Goal: Information Seeking & Learning: Find specific fact

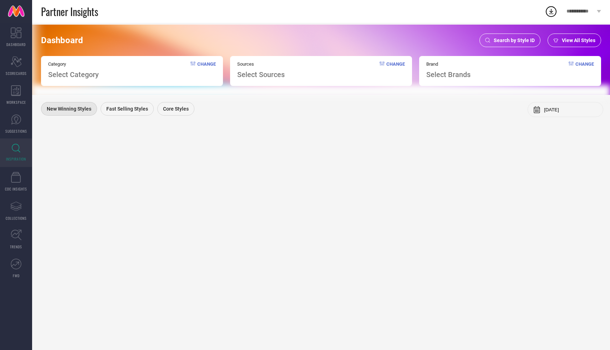
click at [508, 36] on div "Search by Style ID" at bounding box center [510, 41] width 61 height 14
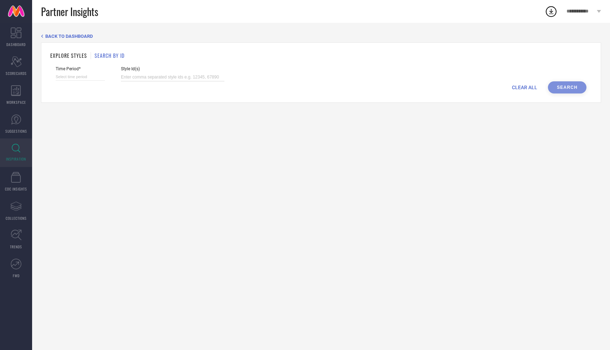
click at [153, 80] on input at bounding box center [172, 77] width 103 height 8
paste input "34462946 34521559 31440774 34462937 33293076 33260573 32914457"
type input "34462946 34521559 31440774 34462937 33293076 33260573 32914457"
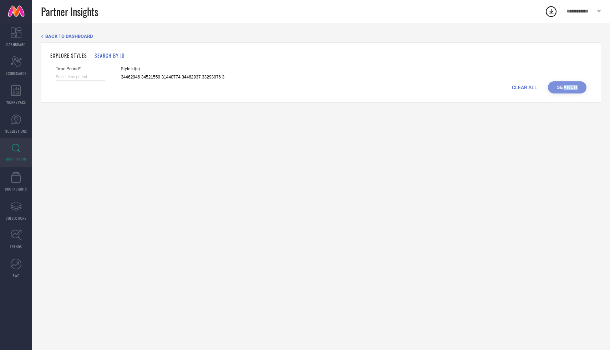
click at [563, 90] on div "CLEAR ALL Search" at bounding box center [321, 87] width 531 height 12
click at [556, 87] on div "CLEAR ALL Search" at bounding box center [321, 87] width 531 height 12
click at [565, 86] on div "CLEAR ALL Search" at bounding box center [321, 87] width 531 height 12
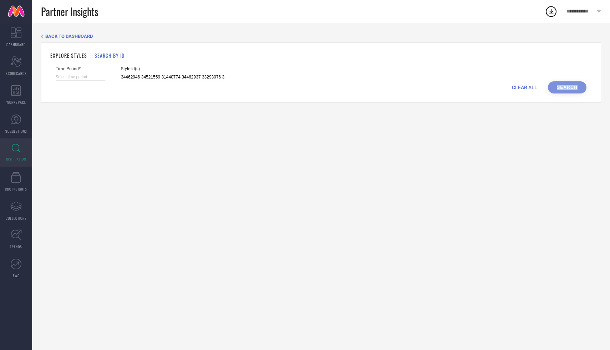
select select "7"
select select "2025"
select select "8"
select select "2025"
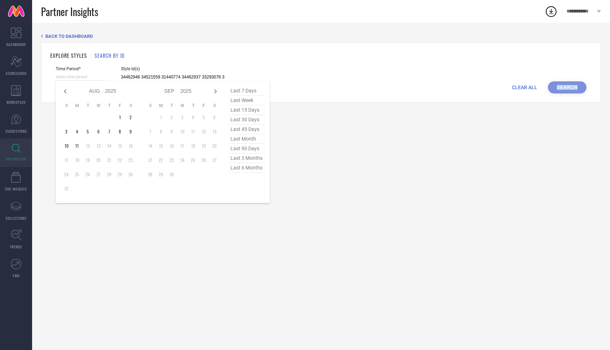
click at [70, 78] on input at bounding box center [80, 76] width 49 height 7
type input "After 11-08-2025"
click at [76, 148] on td "11" at bounding box center [77, 146] width 11 height 11
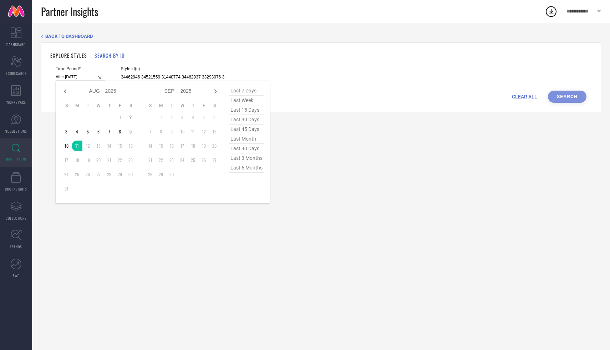
click at [557, 93] on div "CLEAR ALL Search" at bounding box center [321, 97] width 531 height 12
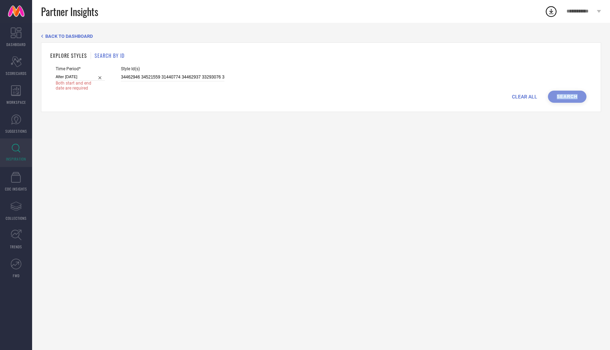
click at [562, 94] on div "CLEAR ALL Search" at bounding box center [321, 97] width 531 height 12
click at [76, 80] on input "After 11-08-2025" at bounding box center [80, 76] width 49 height 7
select select "7"
select select "2025"
select select "8"
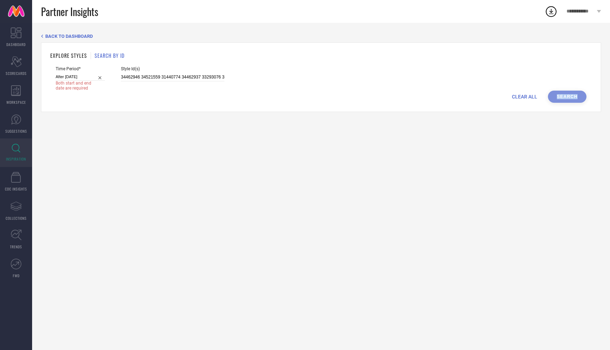
select select "2025"
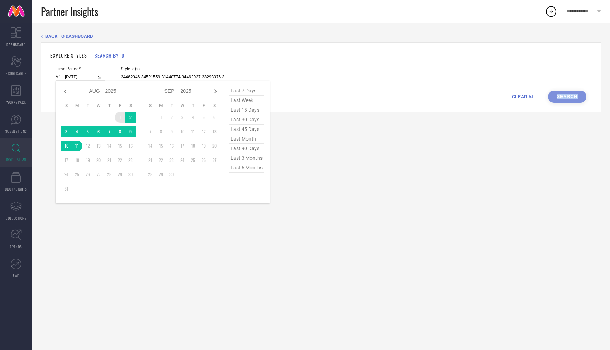
type input "01-08-2025 to 11-08-2025"
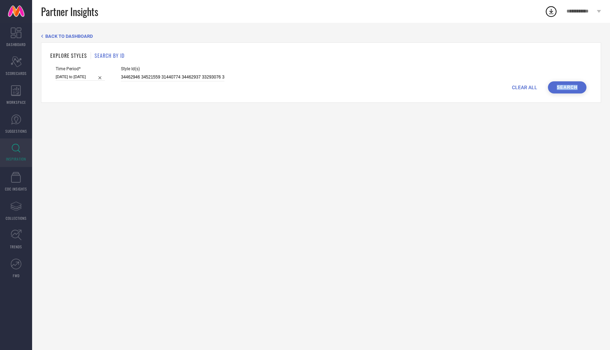
click at [569, 89] on button "Search" at bounding box center [567, 87] width 39 height 12
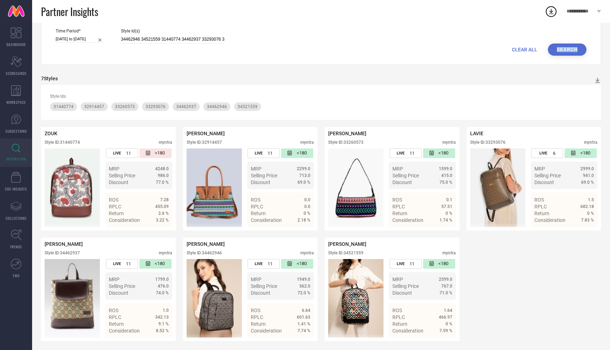
scroll to position [40, 0]
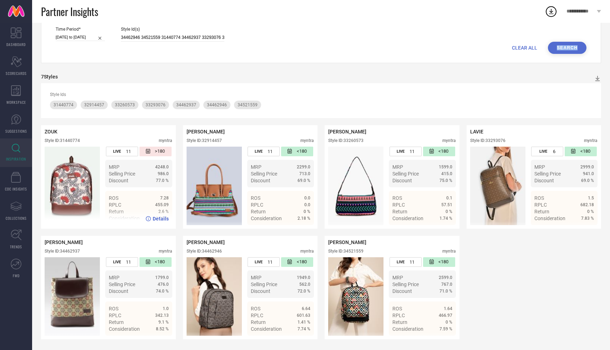
click at [86, 165] on img at bounding box center [72, 186] width 55 height 79
click at [156, 222] on div "Details" at bounding box center [108, 219] width 135 height 20
click at [156, 219] on span "Details" at bounding box center [161, 219] width 16 height 6
click at [221, 201] on img at bounding box center [214, 186] width 55 height 79
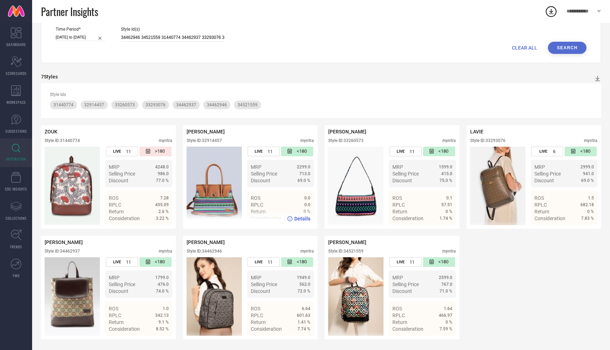
click at [300, 218] on span "Details" at bounding box center [302, 219] width 16 height 6
click at [352, 178] on img at bounding box center [355, 186] width 55 height 79
click at [439, 216] on span "Details" at bounding box center [444, 219] width 16 height 6
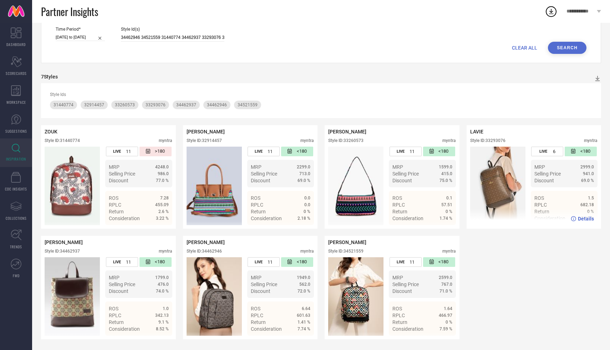
click at [501, 184] on img at bounding box center [497, 186] width 55 height 79
click at [580, 220] on span "Details" at bounding box center [586, 219] width 16 height 6
click at [72, 264] on img at bounding box center [72, 296] width 55 height 79
click at [157, 329] on span "Details" at bounding box center [161, 330] width 16 height 6
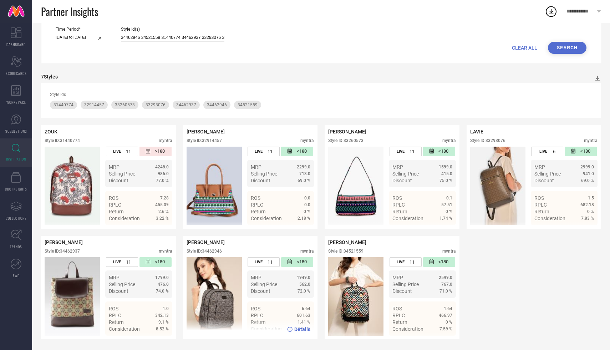
click at [221, 269] on img at bounding box center [214, 296] width 55 height 79
click at [302, 329] on span "Details" at bounding box center [302, 330] width 16 height 6
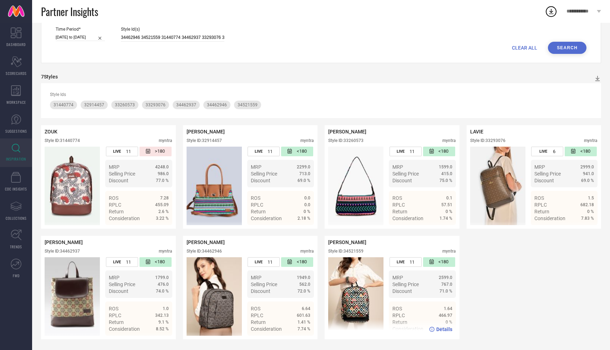
click at [446, 329] on span "Details" at bounding box center [444, 330] width 16 height 6
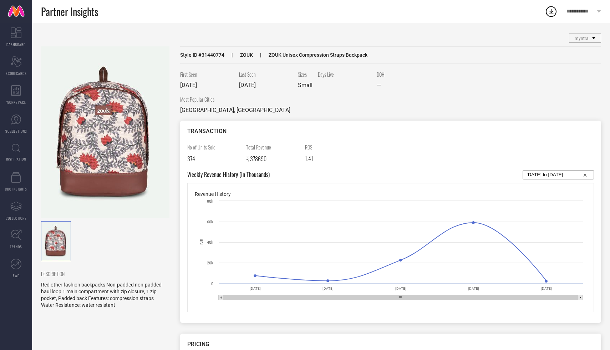
click at [107, 141] on img at bounding box center [105, 131] width 128 height 171
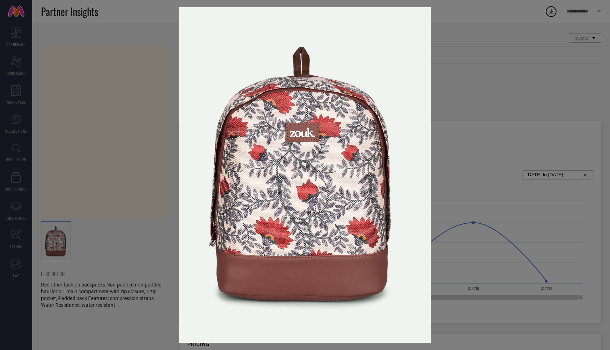
click at [486, 258] on div at bounding box center [305, 175] width 610 height 350
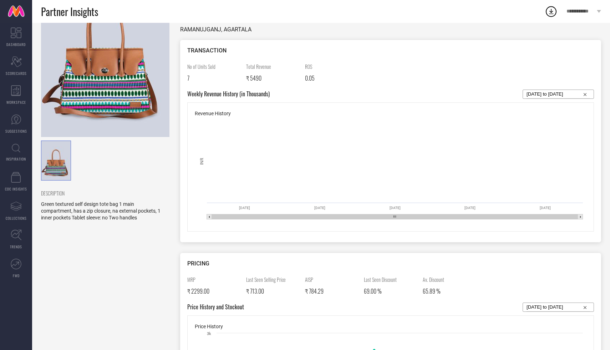
scroll to position [57, 0]
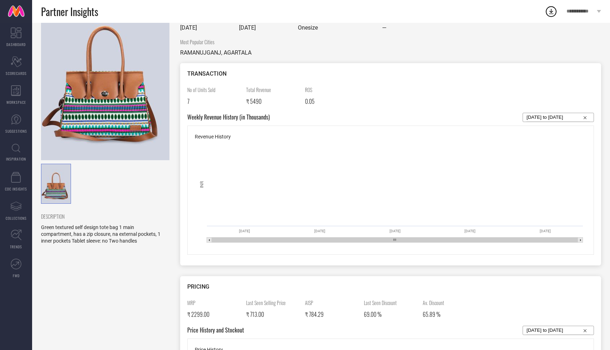
click at [126, 136] on img at bounding box center [105, 74] width 128 height 171
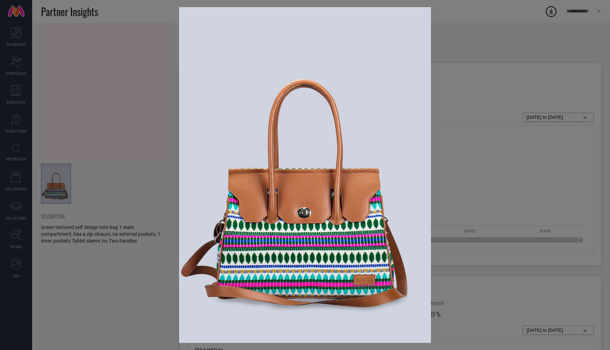
click at [157, 144] on div at bounding box center [305, 175] width 610 height 350
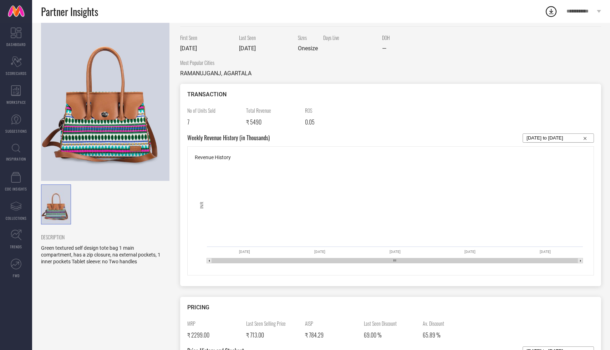
scroll to position [0, 0]
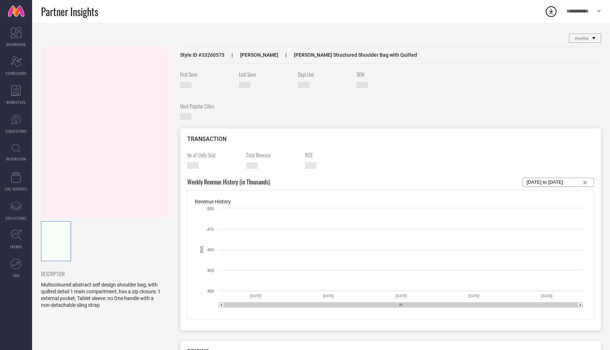
click at [0, 0] on img at bounding box center [0, 0] width 0 height 0
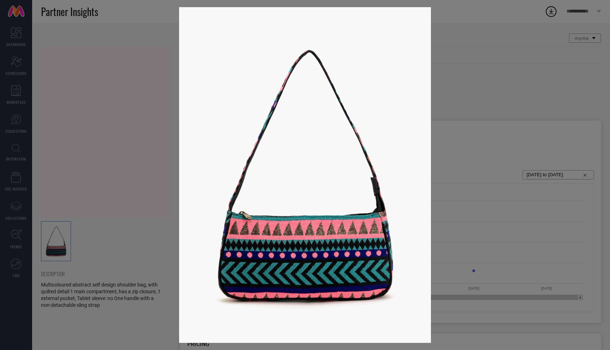
click at [134, 161] on div at bounding box center [305, 175] width 610 height 350
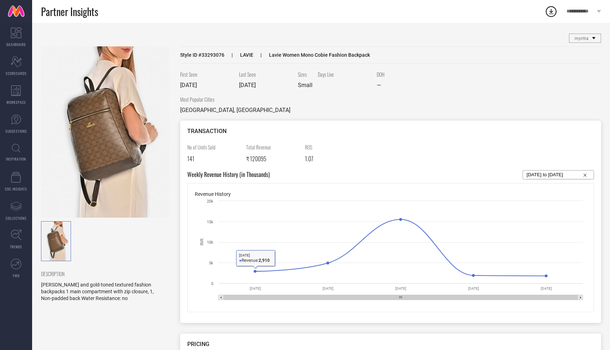
click at [119, 174] on img at bounding box center [105, 131] width 128 height 171
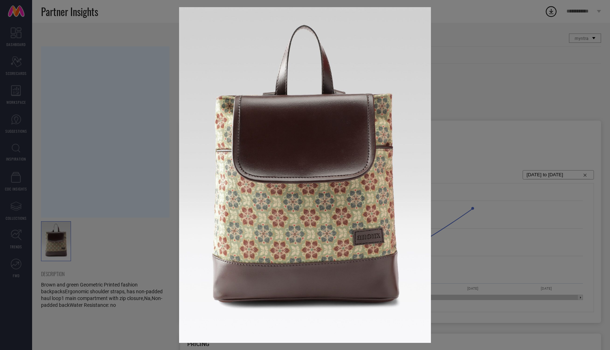
click at [119, 279] on div at bounding box center [305, 175] width 610 height 350
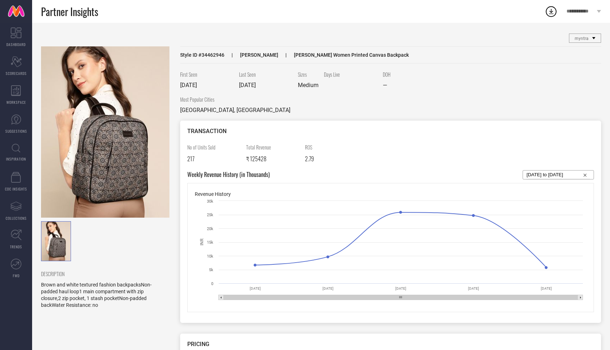
click at [113, 95] on img at bounding box center [105, 131] width 128 height 171
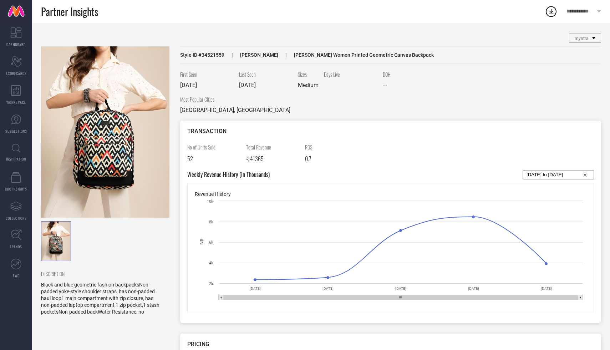
click at [123, 164] on img at bounding box center [105, 131] width 128 height 171
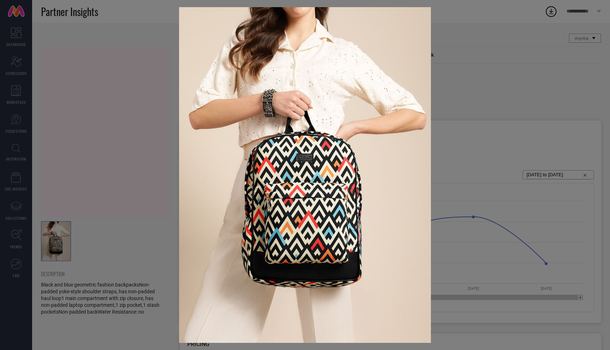
click at [91, 127] on div at bounding box center [305, 175] width 610 height 350
